Goal: Task Accomplishment & Management: Manage account settings

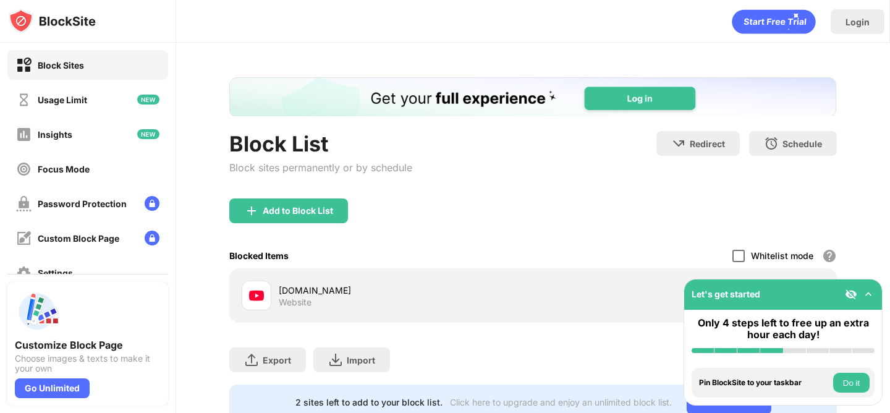
click at [745, 252] on div at bounding box center [739, 256] width 12 height 12
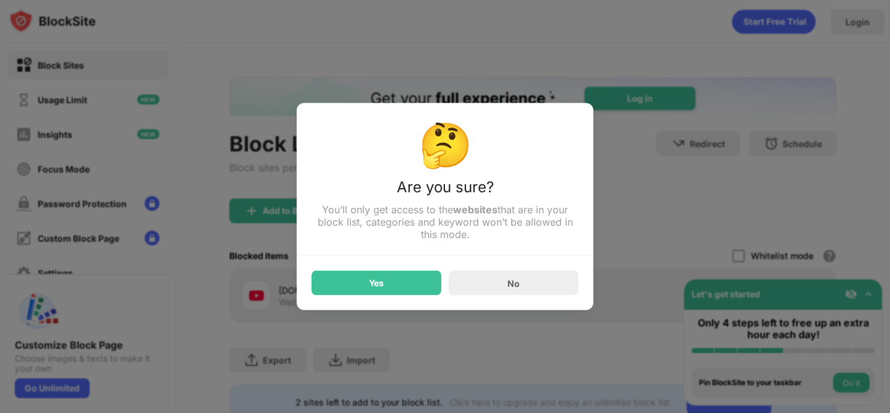
click at [413, 284] on div "Yes" at bounding box center [377, 283] width 130 height 25
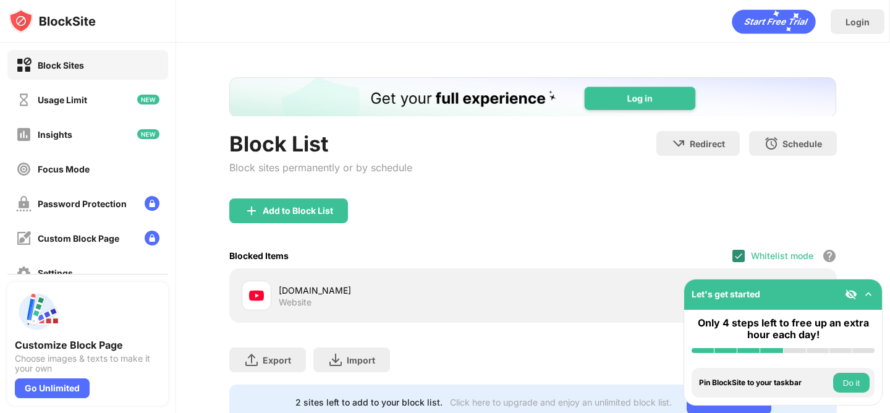
click at [737, 252] on img at bounding box center [739, 256] width 10 height 10
click at [738, 267] on div "Whitelist mode Block all websites except for those in your whitelist. Whitelist…" at bounding box center [785, 255] width 105 height 25
click at [738, 254] on div at bounding box center [739, 256] width 12 height 12
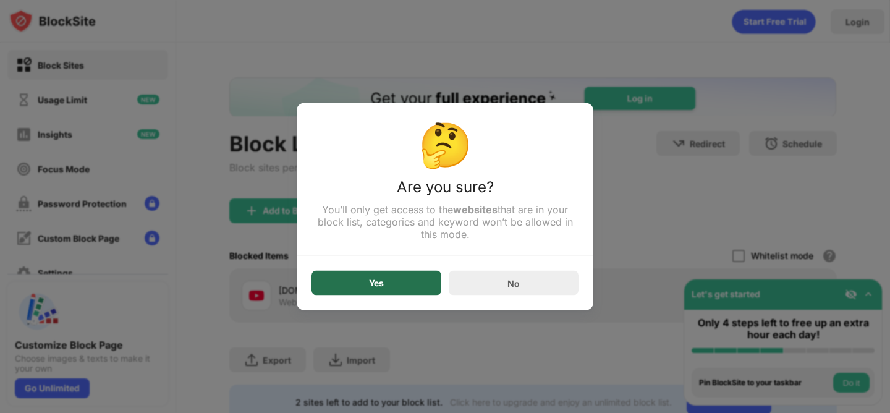
click at [376, 280] on div "Yes" at bounding box center [376, 283] width 15 height 10
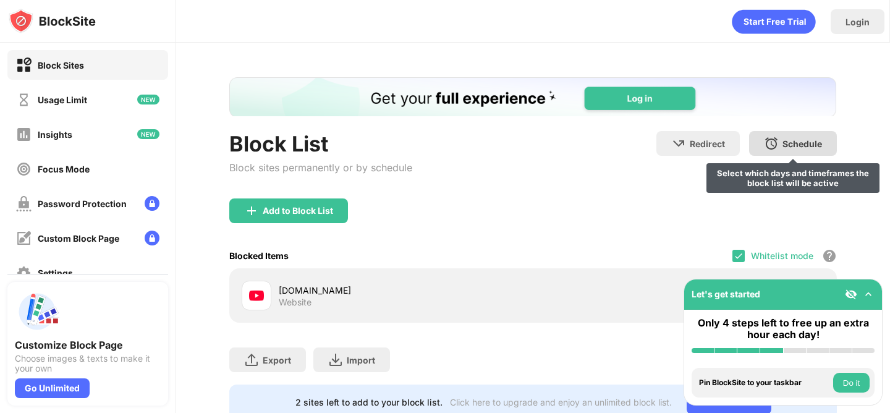
scroll to position [40, 0]
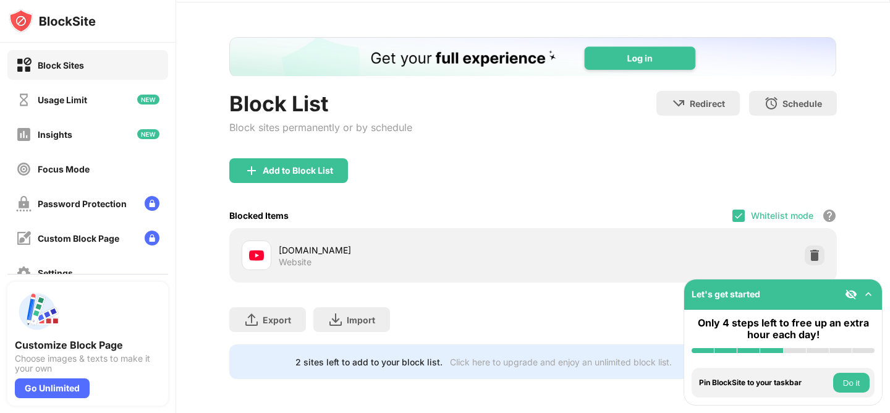
click at [816, 265] on div "[DOMAIN_NAME] Website" at bounding box center [533, 256] width 592 height 40
click at [810, 249] on img at bounding box center [815, 255] width 12 height 12
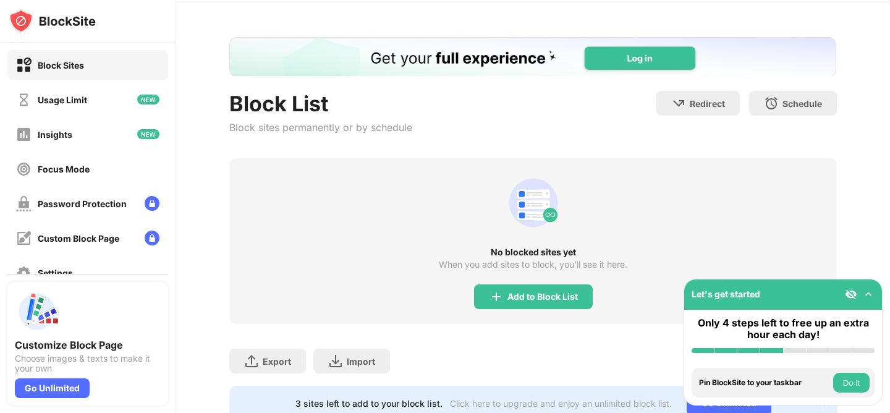
scroll to position [0, 0]
